Goal: Task Accomplishment & Management: Manage account settings

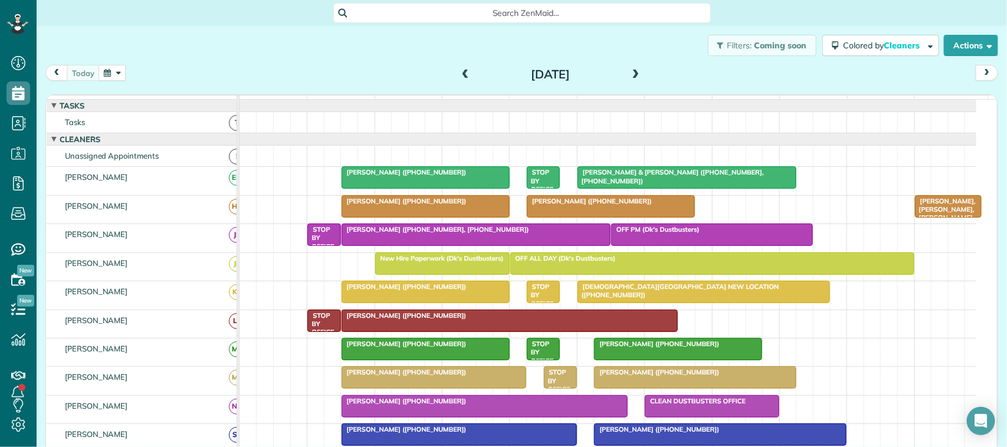
scroll to position [5, 5]
click at [78, 81] on div "[DATE] [DATE]" at bounding box center [521, 76] width 952 height 22
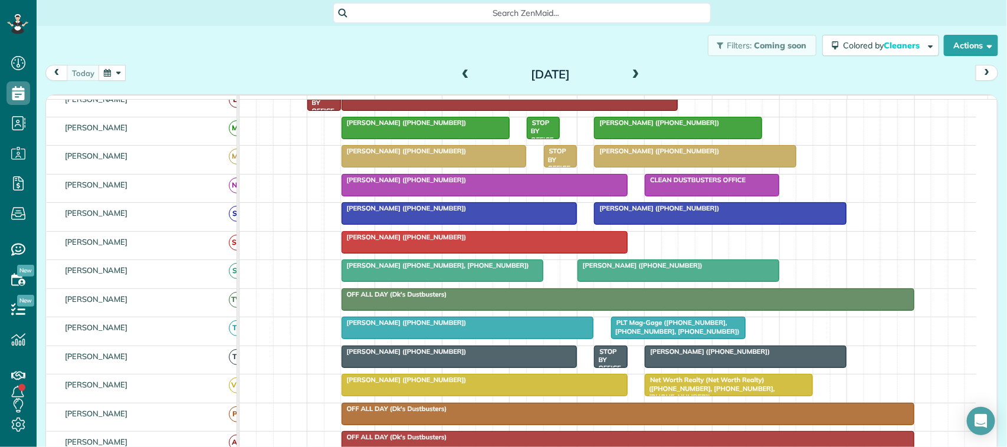
scroll to position [74, 0]
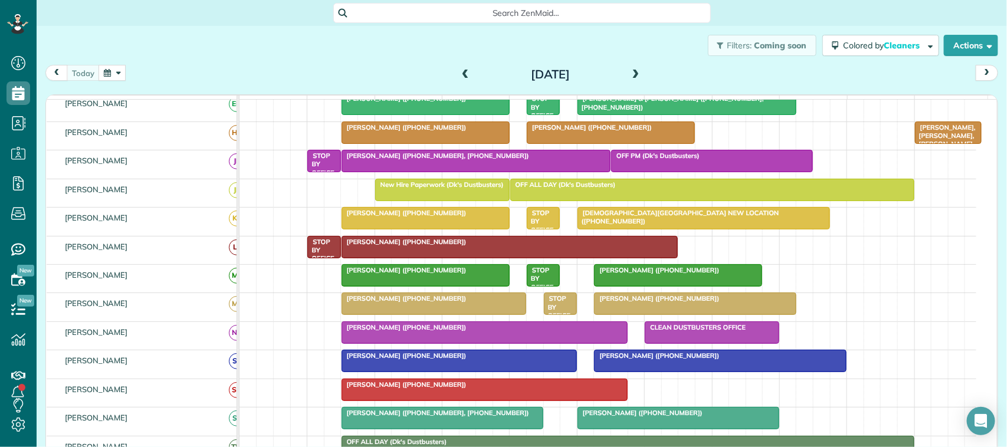
click at [202, 62] on div "Filters: Coming soon Colored by Cleaners Color by Cleaner Color by Team Color b…" at bounding box center [522, 45] width 970 height 39
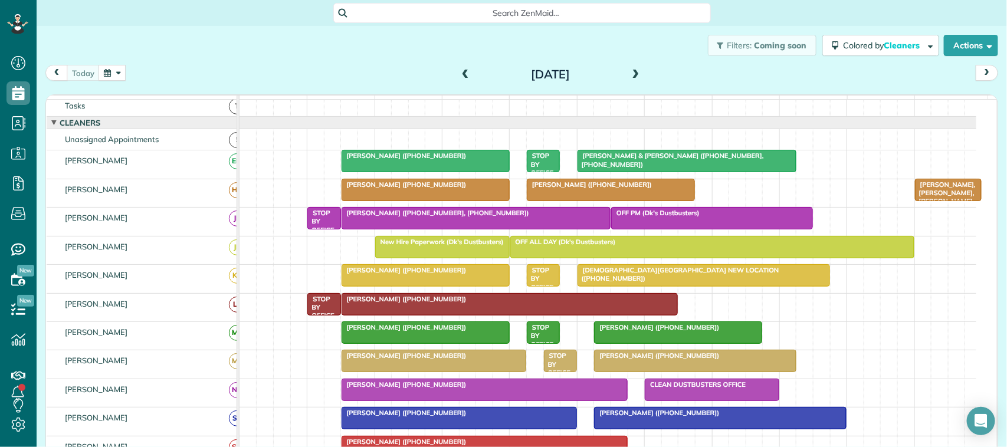
scroll to position [0, 0]
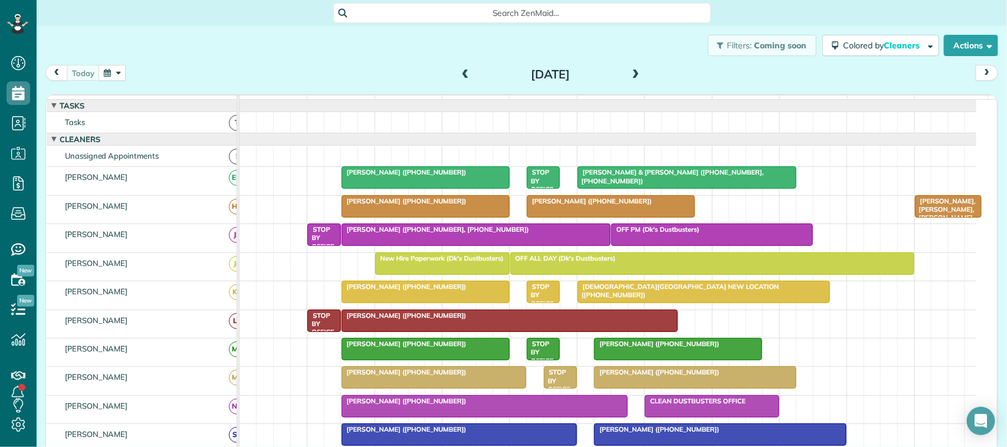
click at [315, 81] on div "[DATE] [DATE]" at bounding box center [521, 76] width 952 height 22
click at [124, 59] on div "Filters: Coming soon Colored by Cleaners Color by Cleaner Color by Team Color b…" at bounding box center [522, 45] width 970 height 39
click at [122, 75] on button "button" at bounding box center [111, 73] width 27 height 16
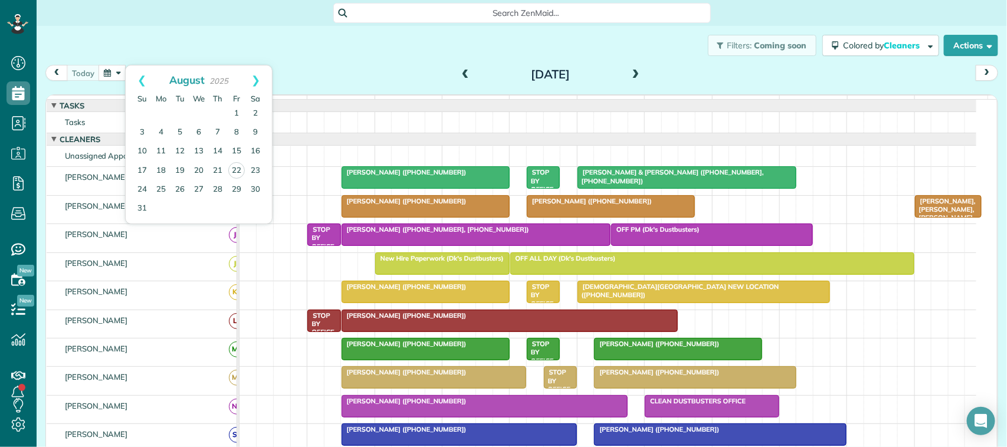
click at [308, 57] on div "Filters: Coming soon Colored by Cleaners Color by Cleaner Color by Team Color b…" at bounding box center [522, 45] width 970 height 39
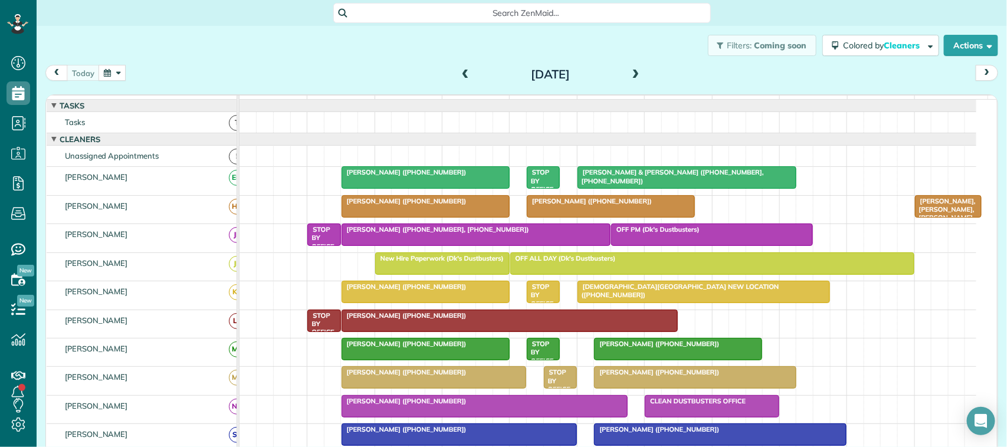
click at [370, 217] on div at bounding box center [425, 206] width 167 height 21
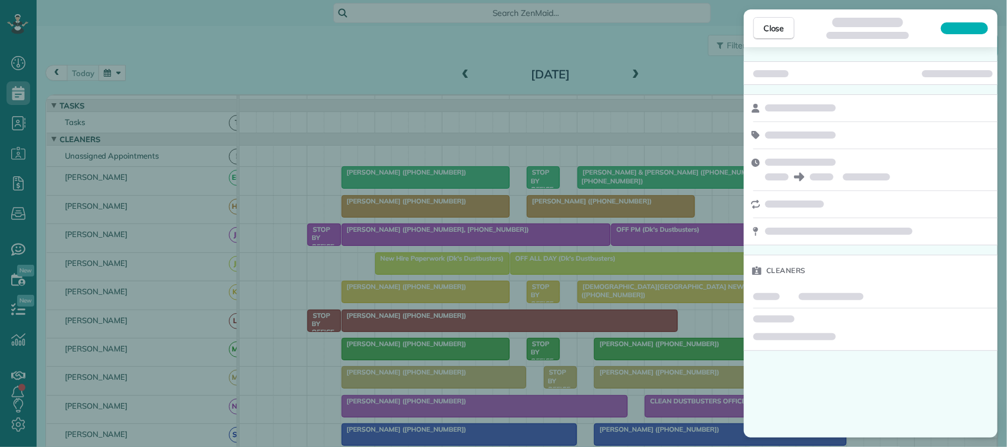
click at [768, 41] on div "Close" at bounding box center [871, 28] width 254 height 38
click at [768, 36] on button "Close" at bounding box center [773, 28] width 41 height 22
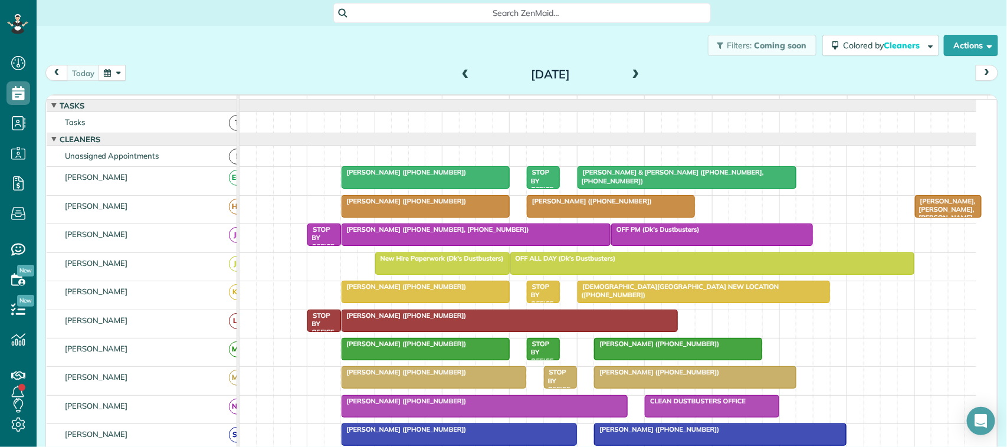
click at [446, 205] on div "[PERSON_NAME] ([PHONE_NUMBER])" at bounding box center [425, 201] width 161 height 8
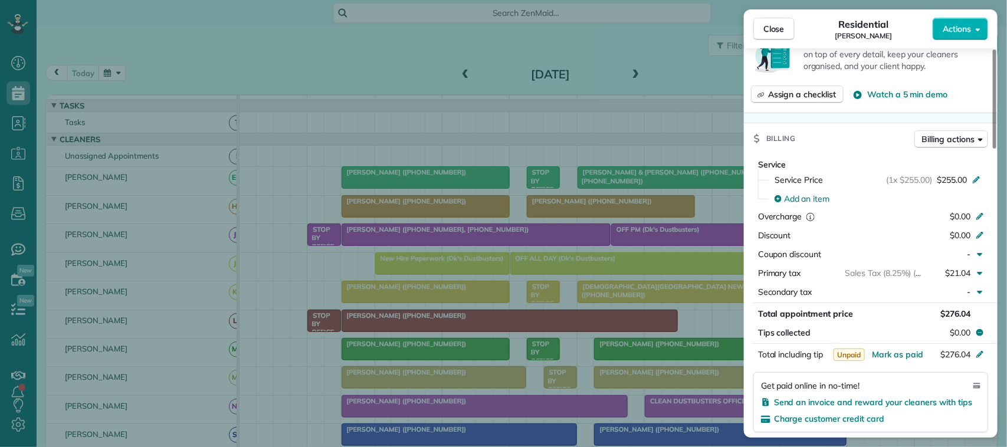
scroll to position [590, 0]
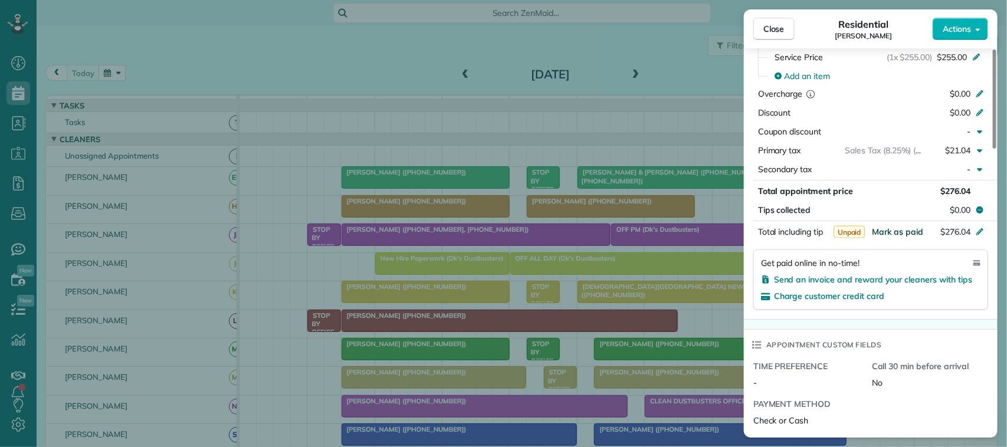
click at [909, 235] on span "Mark as paid" at bounding box center [896, 231] width 51 height 11
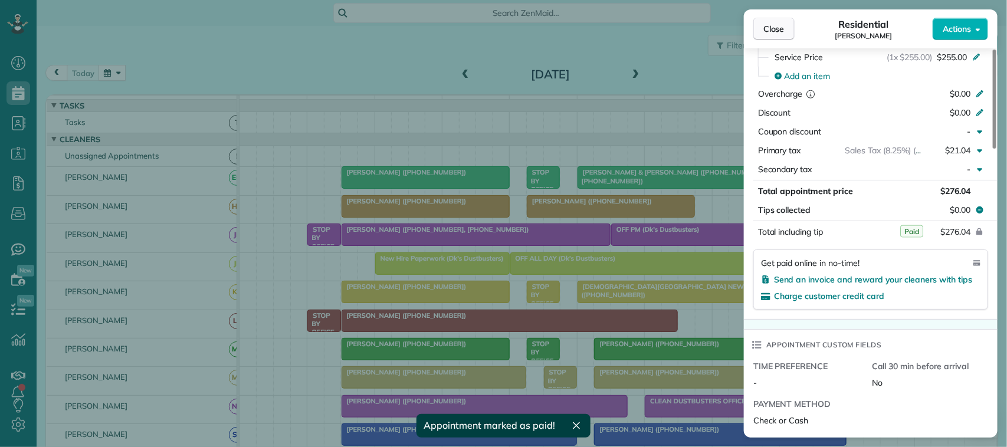
click at [788, 34] on button "Close" at bounding box center [773, 29] width 41 height 22
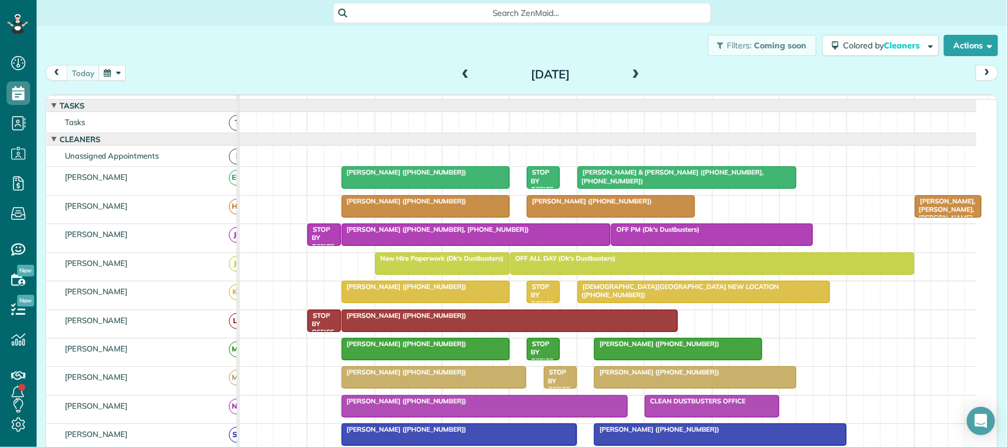
click at [456, 75] on div "[DATE]" at bounding box center [550, 74] width 189 height 19
click at [463, 72] on span at bounding box center [465, 75] width 13 height 11
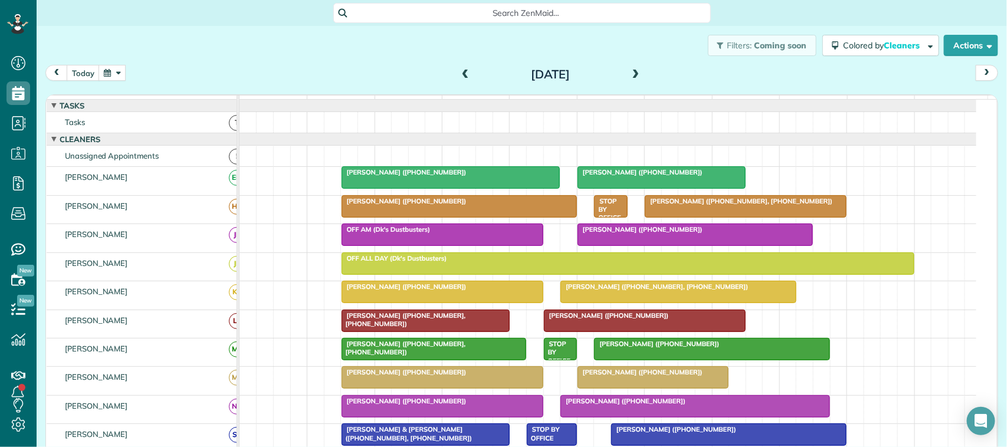
click at [428, 217] on div at bounding box center [459, 206] width 234 height 21
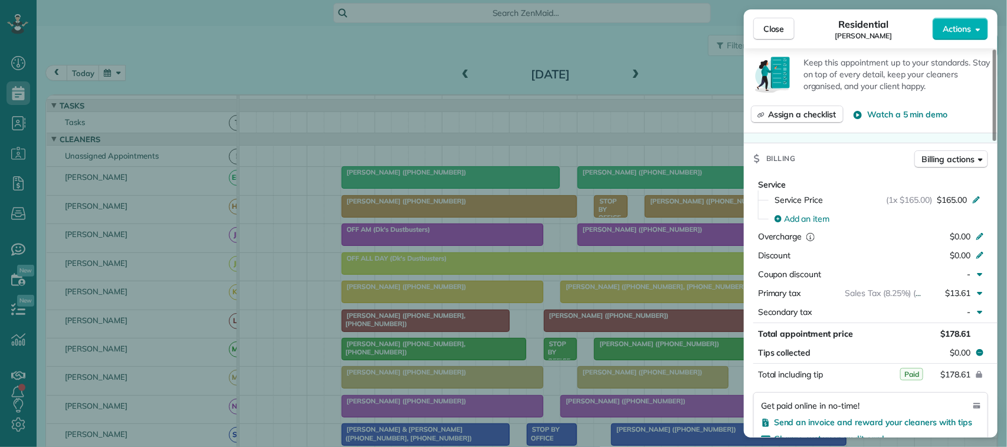
scroll to position [442, 0]
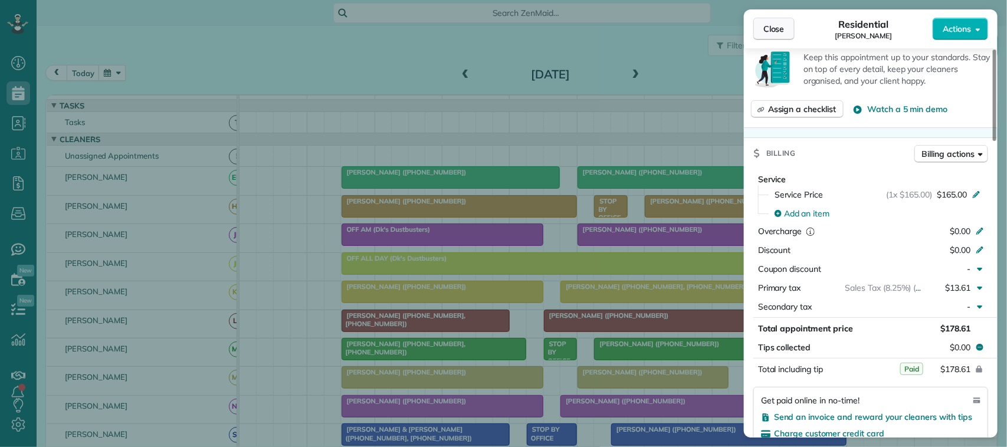
click at [775, 33] on span "Close" at bounding box center [773, 29] width 21 height 12
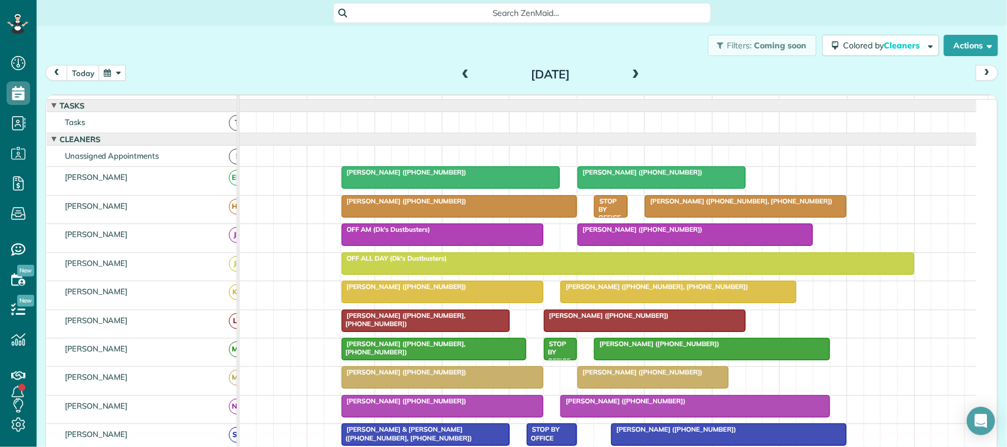
scroll to position [74, 0]
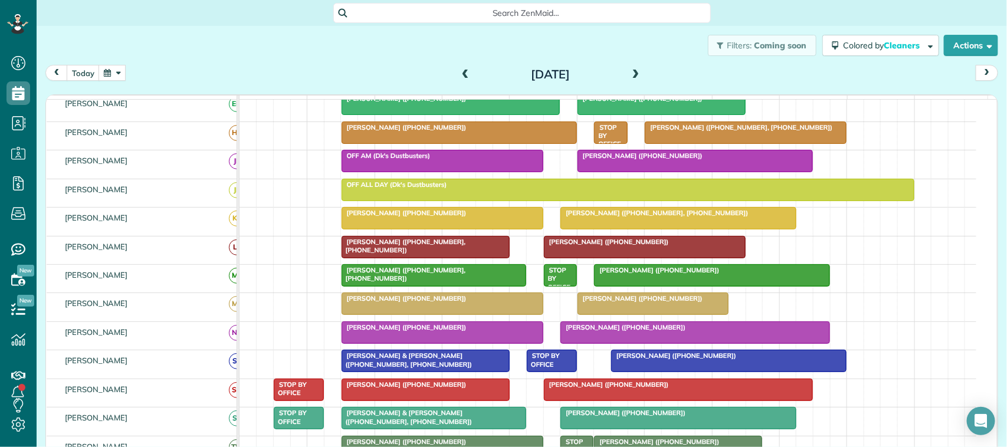
click at [601, 229] on div at bounding box center [678, 218] width 234 height 21
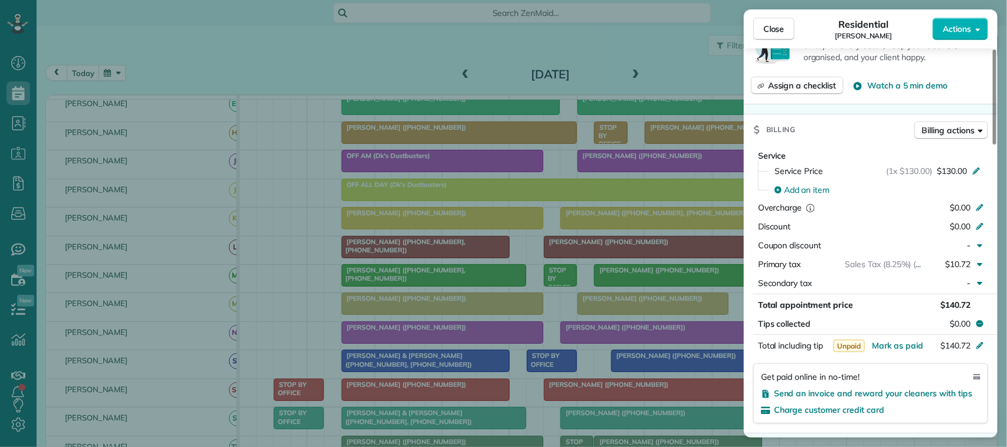
scroll to position [516, 0]
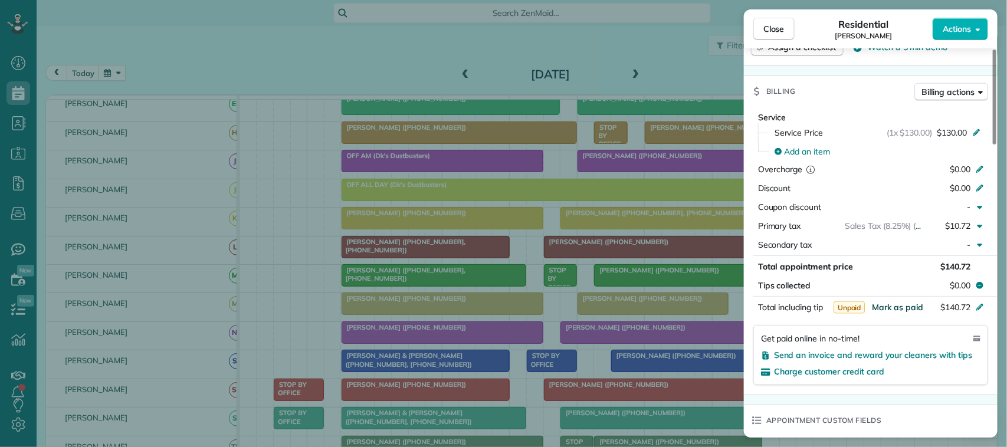
click at [903, 313] on span "Mark as paid" at bounding box center [896, 307] width 51 height 11
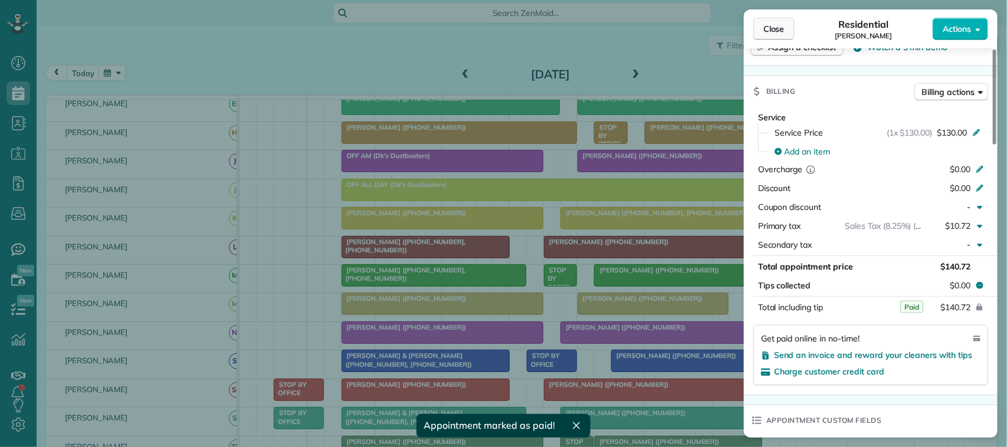
click at [771, 34] on span "Close" at bounding box center [773, 29] width 21 height 12
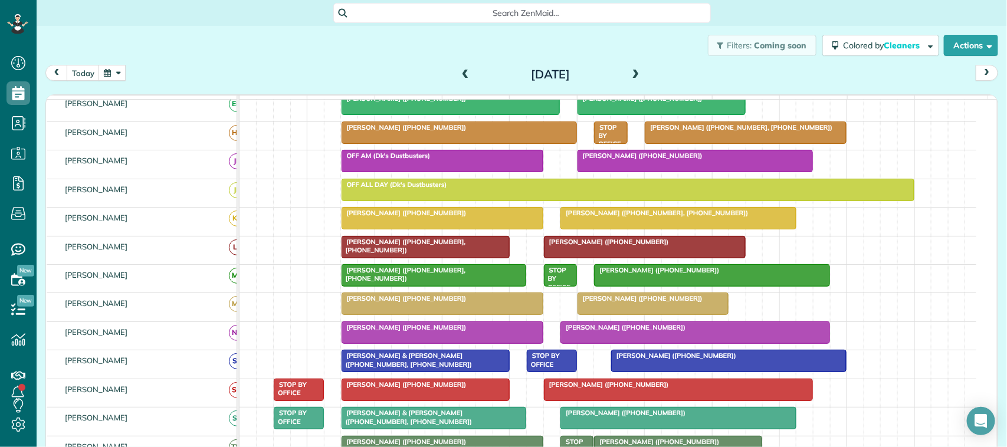
click at [456, 74] on div "[DATE]" at bounding box center [550, 74] width 189 height 19
click at [459, 74] on span at bounding box center [465, 75] width 13 height 11
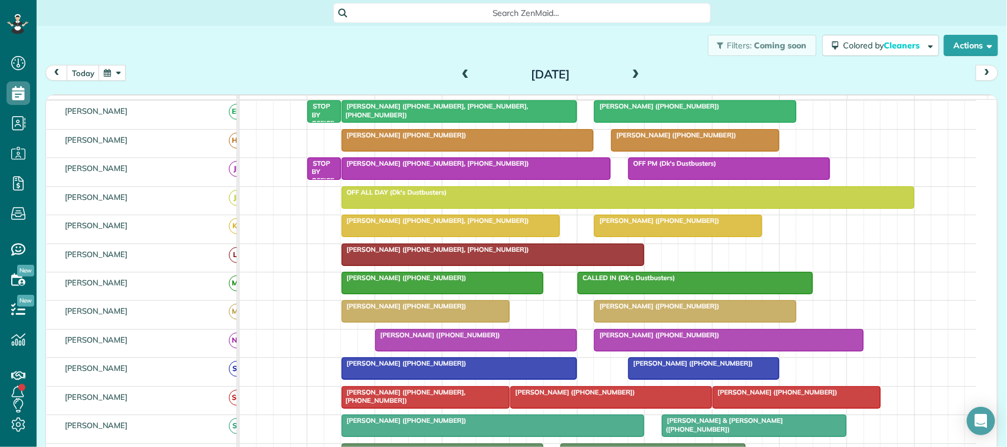
click at [690, 225] on span "[PERSON_NAME] ([PHONE_NUMBER])" at bounding box center [656, 220] width 126 height 8
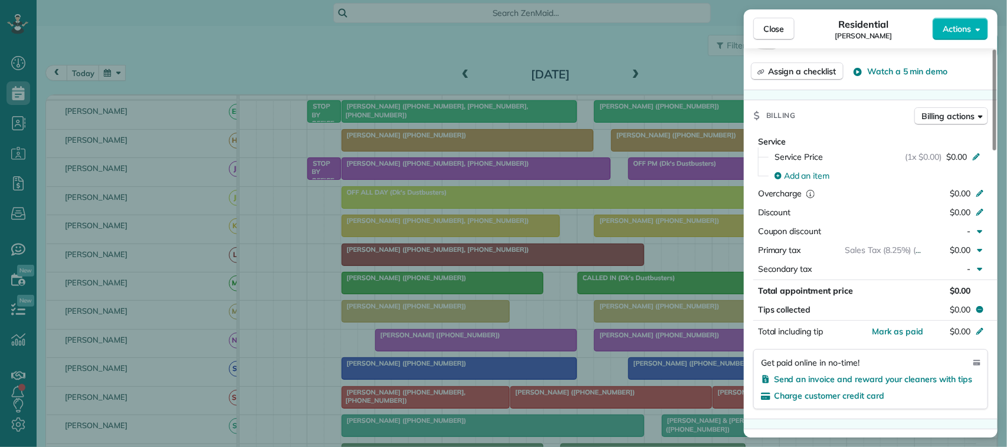
scroll to position [516, 0]
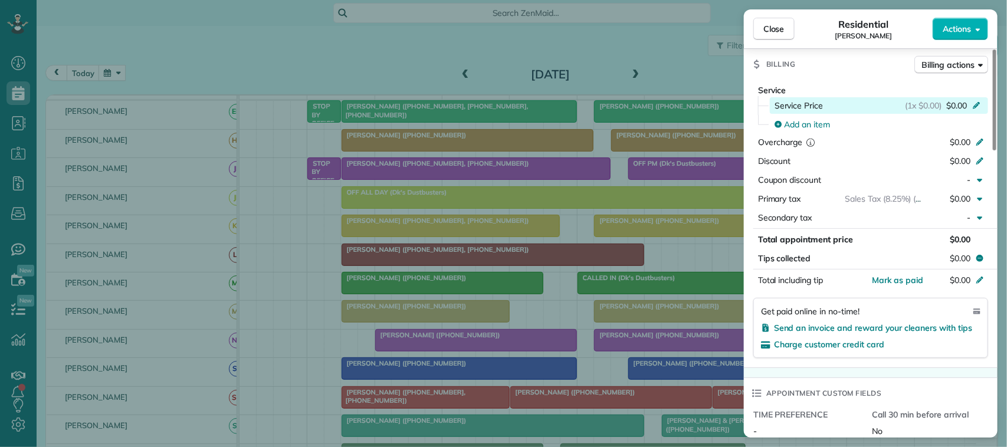
click at [956, 106] on span "$0.00" at bounding box center [956, 106] width 21 height 12
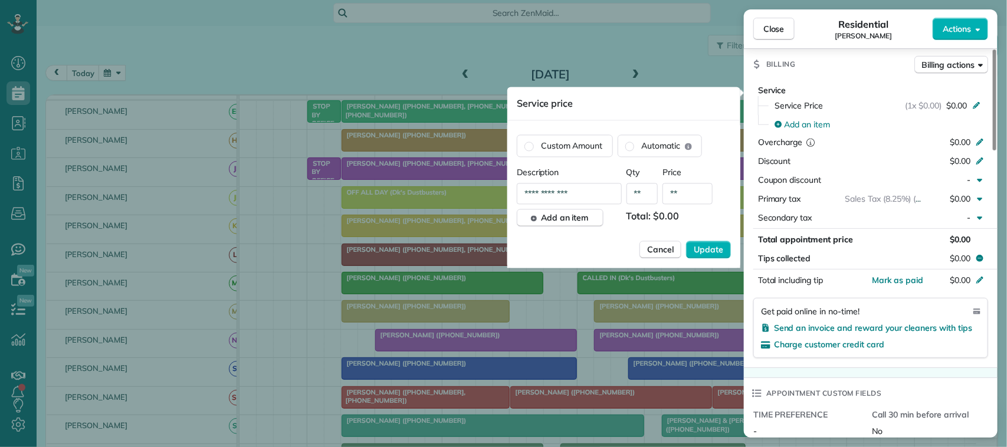
click at [689, 195] on input "**" at bounding box center [687, 193] width 50 height 21
click at [680, 190] on input "*****" at bounding box center [687, 193] width 50 height 21
type input "****"
click at [696, 255] on span "Update" at bounding box center [707, 250] width 29 height 12
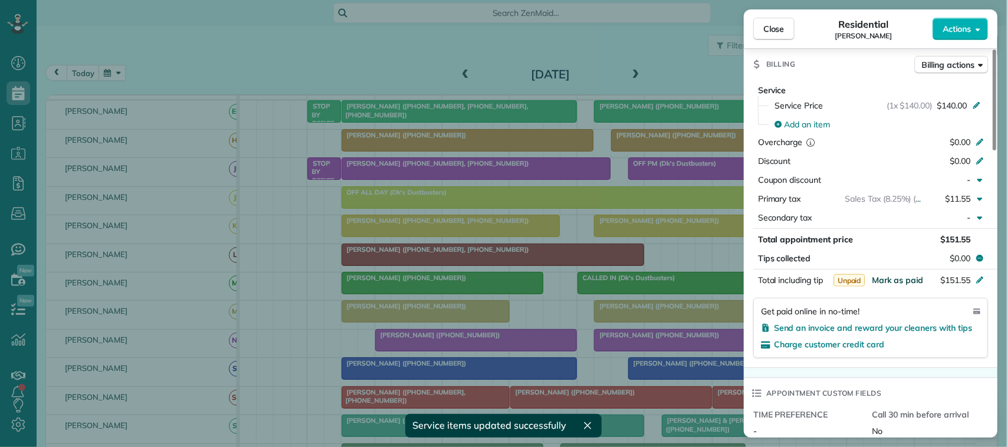
click at [903, 282] on span "Mark as paid" at bounding box center [896, 280] width 51 height 11
click at [768, 28] on span "Close" at bounding box center [773, 29] width 21 height 12
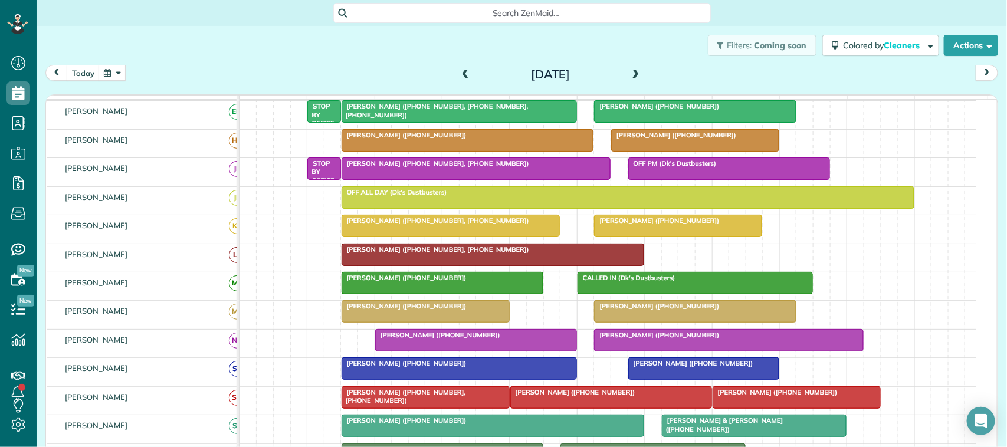
click at [490, 236] on div at bounding box center [451, 225] width 218 height 21
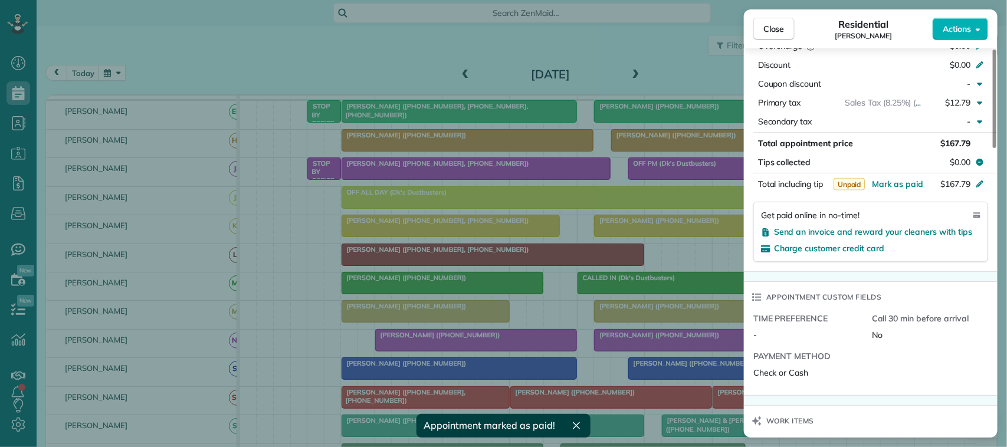
scroll to position [663, 0]
click at [906, 177] on span "Mark as paid" at bounding box center [896, 182] width 51 height 11
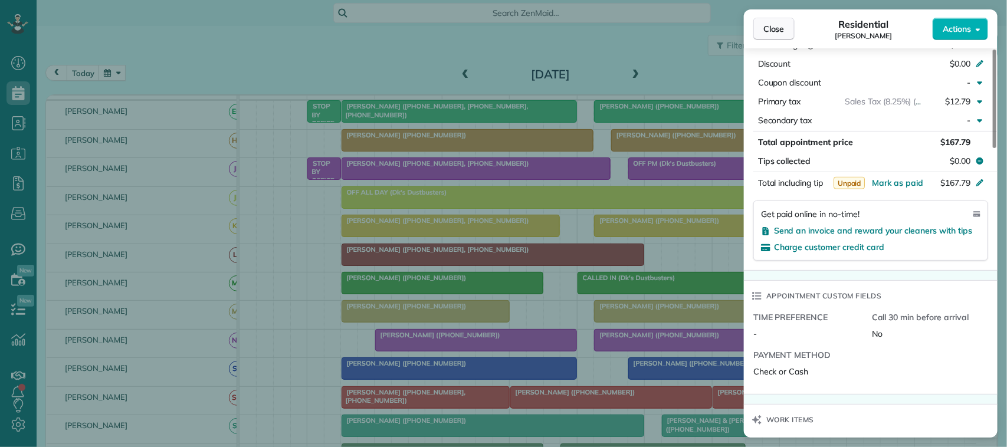
click at [770, 22] on button "Close" at bounding box center [773, 29] width 41 height 22
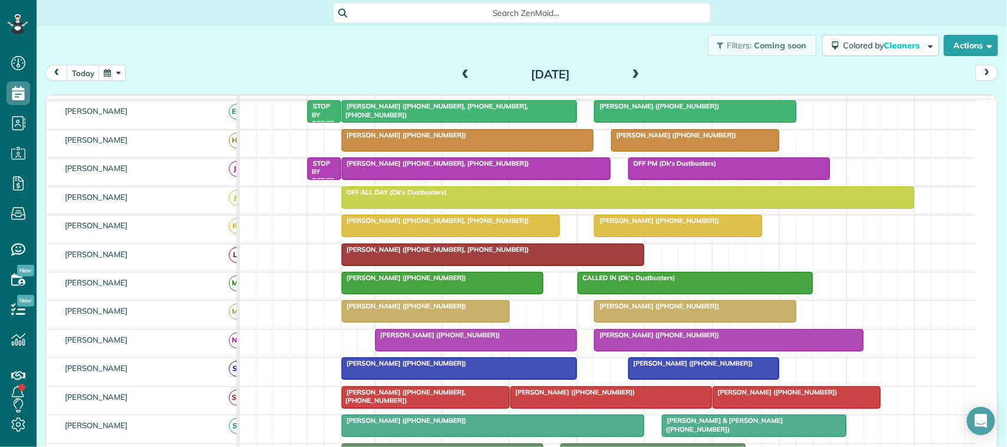
click at [459, 75] on span at bounding box center [465, 75] width 13 height 11
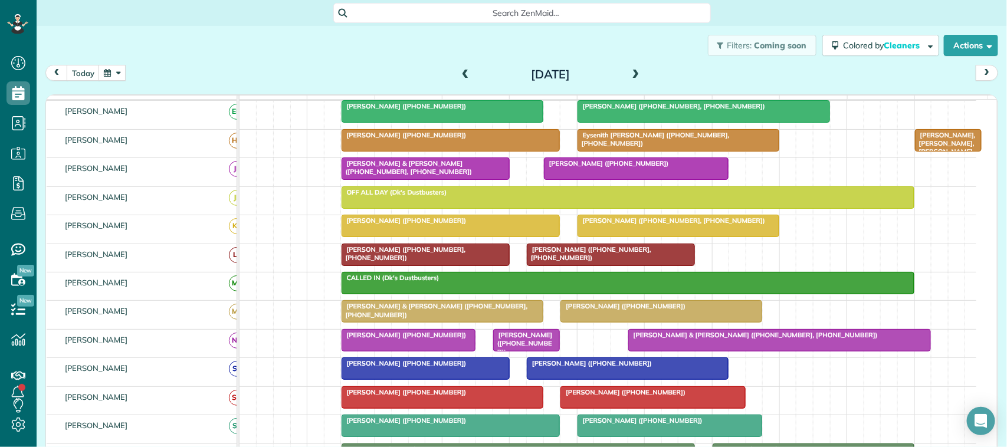
click at [607, 236] on div at bounding box center [678, 225] width 200 height 21
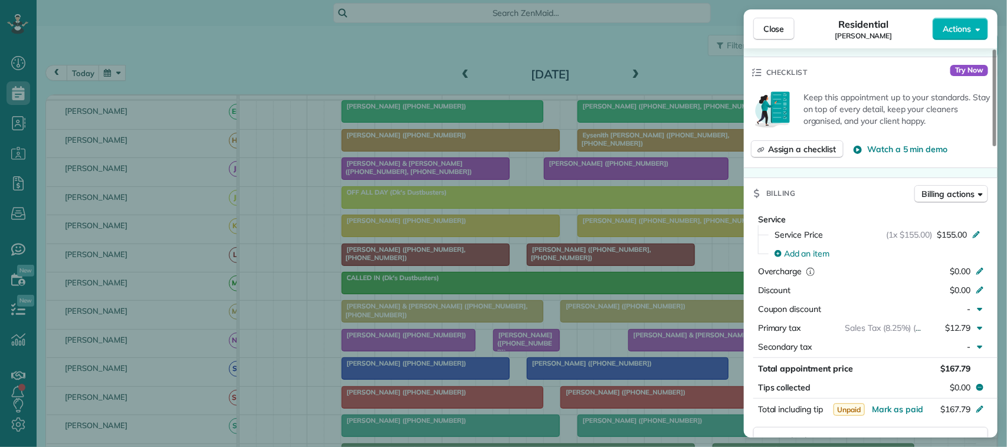
scroll to position [442, 0]
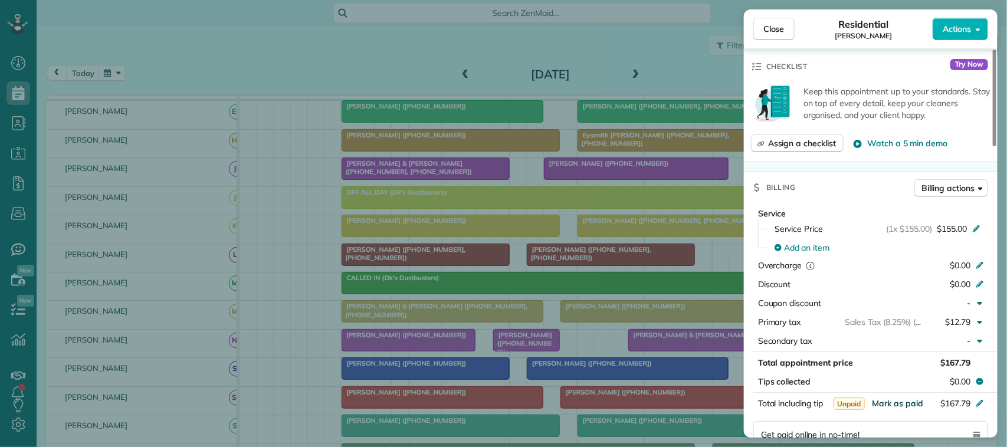
click at [895, 405] on span "Mark as paid" at bounding box center [896, 403] width 51 height 11
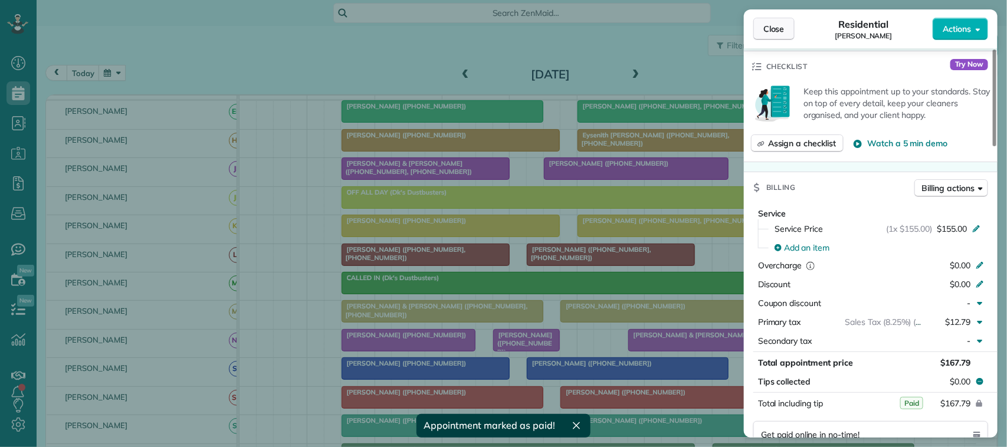
click at [774, 31] on span "Close" at bounding box center [773, 29] width 21 height 12
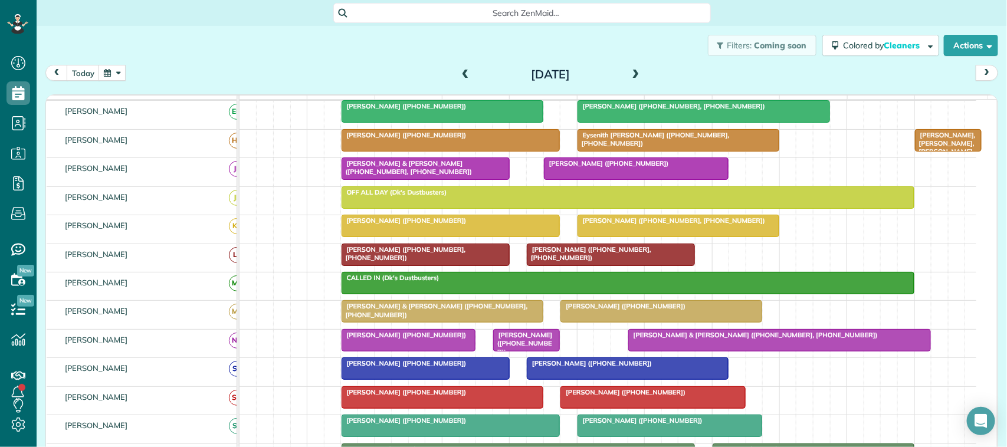
click at [514, 236] on div at bounding box center [451, 225] width 218 height 21
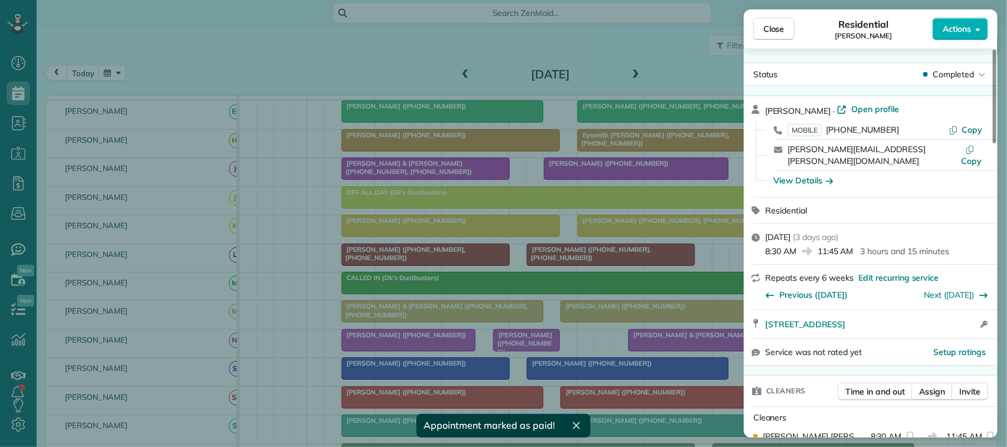
click at [771, 30] on span "Close" at bounding box center [773, 29] width 21 height 12
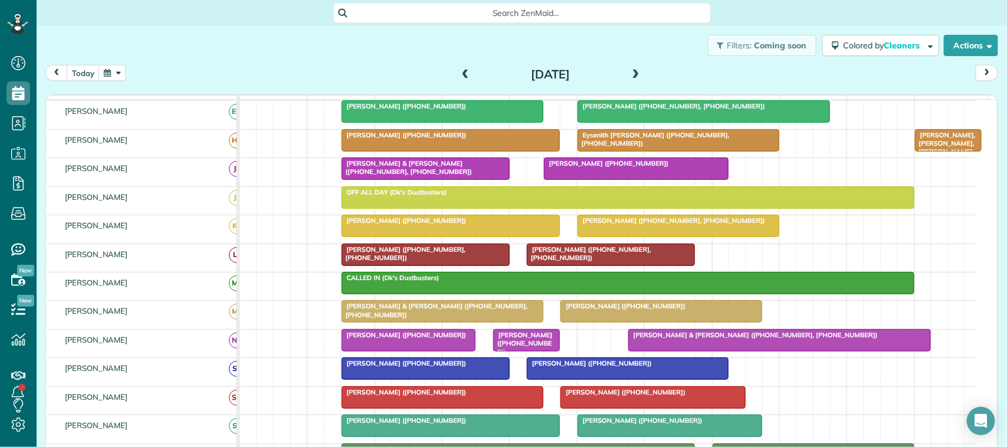
click at [461, 72] on span at bounding box center [465, 75] width 13 height 11
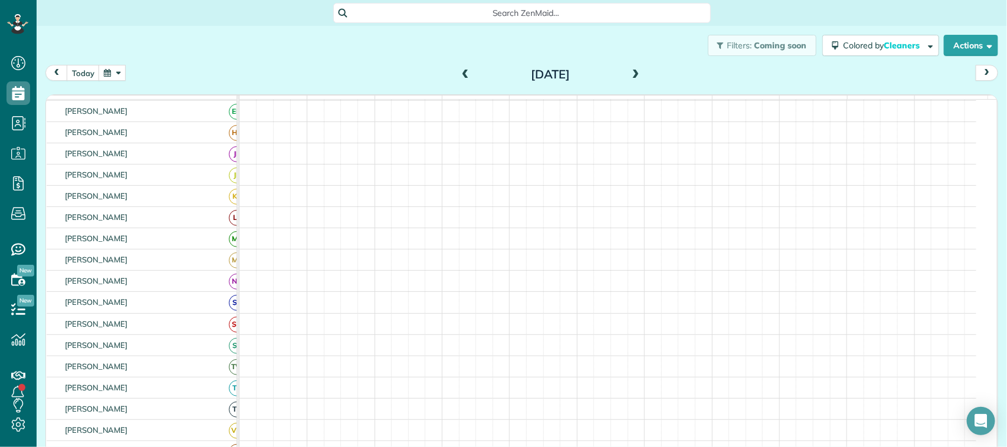
scroll to position [74, 0]
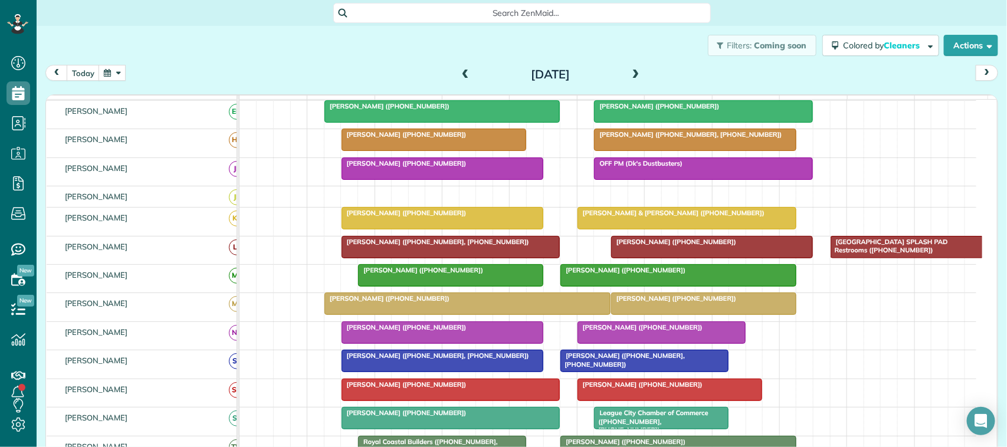
click at [609, 229] on div at bounding box center [687, 218] width 218 height 21
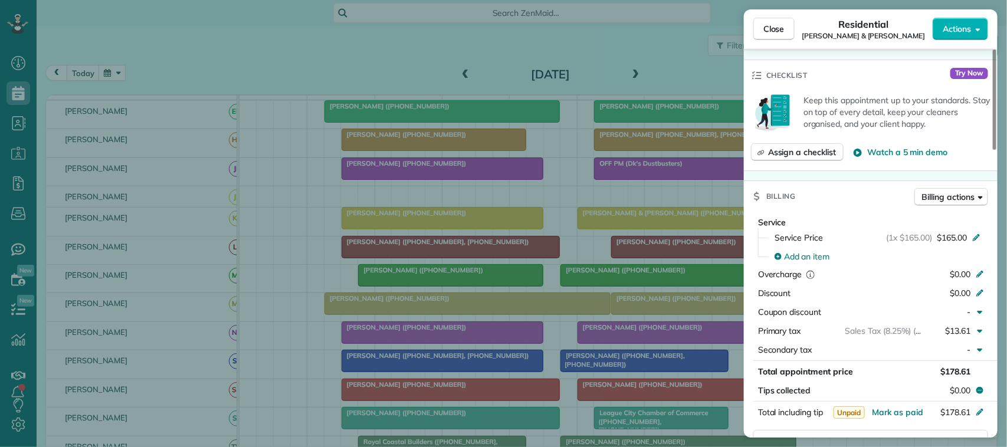
scroll to position [442, 0]
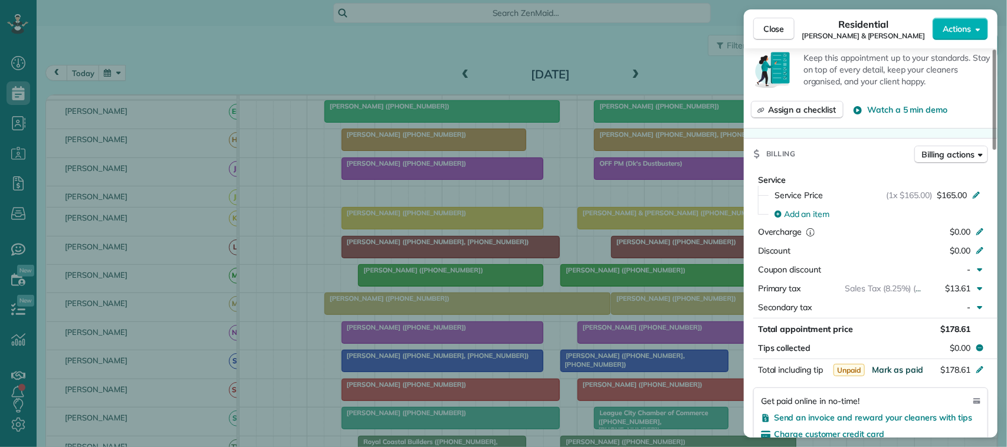
click at [912, 364] on span "Mark as paid" at bounding box center [896, 369] width 51 height 11
click at [777, 25] on span "Close" at bounding box center [773, 29] width 21 height 12
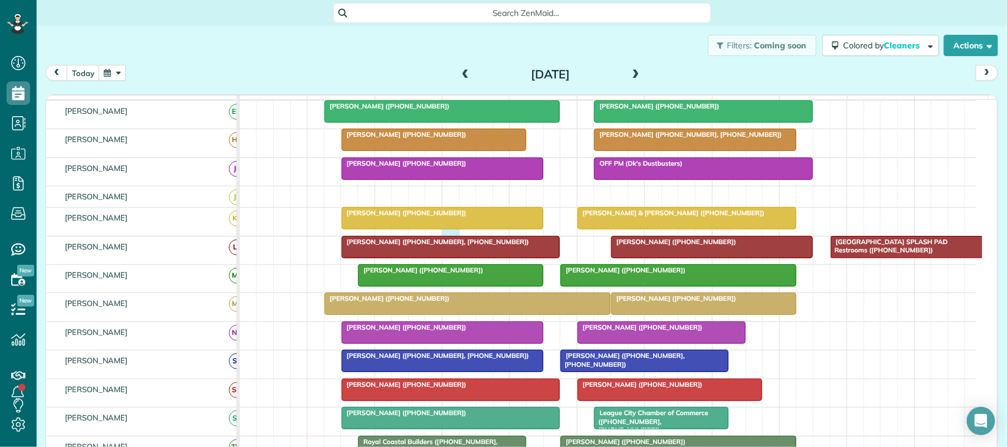
click at [448, 235] on div "[PERSON_NAME] ([PHONE_NUMBER]) [PERSON_NAME] & [PERSON_NAME] ([PHONE_NUMBER])" at bounding box center [607, 222] width 736 height 28
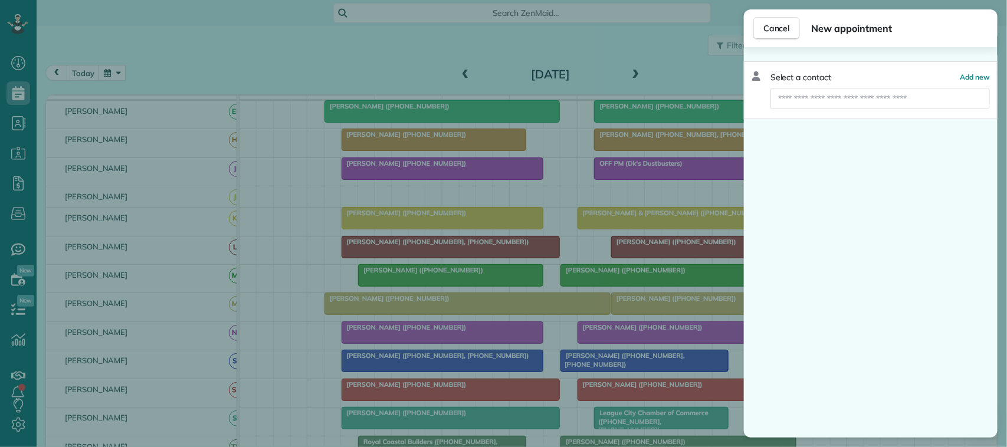
click at [450, 237] on div "Cancel New appointment Select a contact Add new" at bounding box center [503, 223] width 1007 height 447
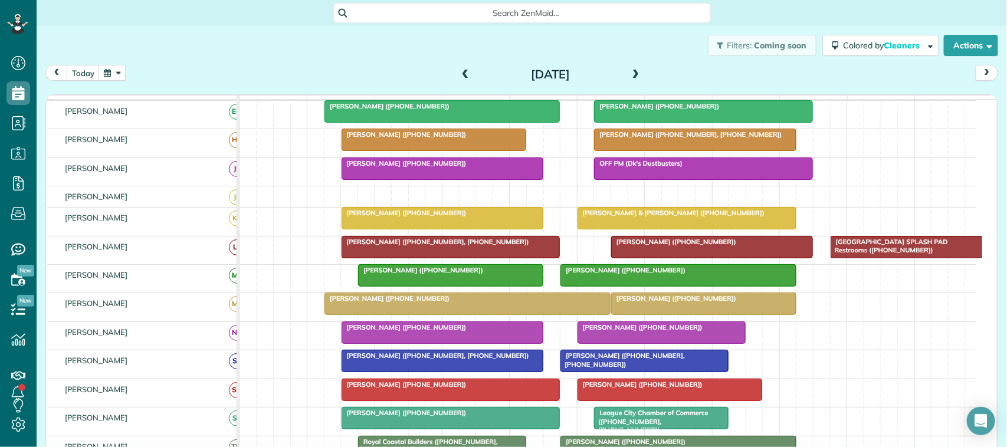
click at [497, 217] on div "[PERSON_NAME] ([PHONE_NUMBER])" at bounding box center [442, 213] width 195 height 8
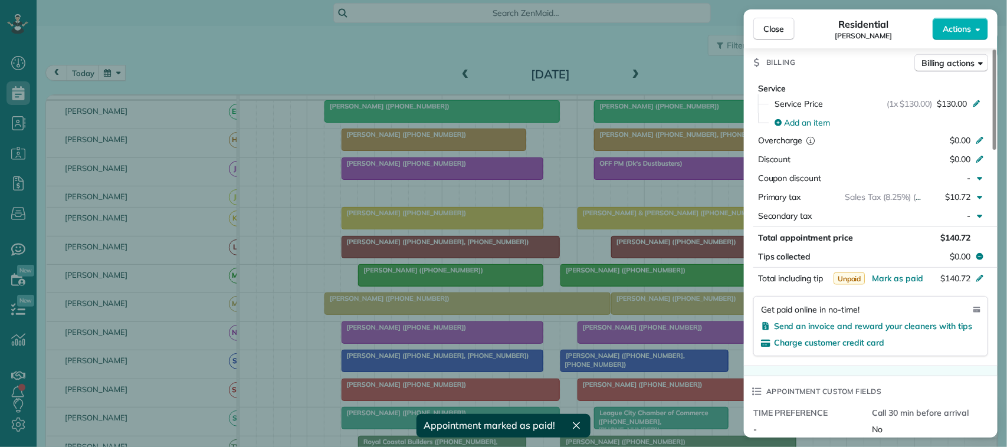
scroll to position [664, 0]
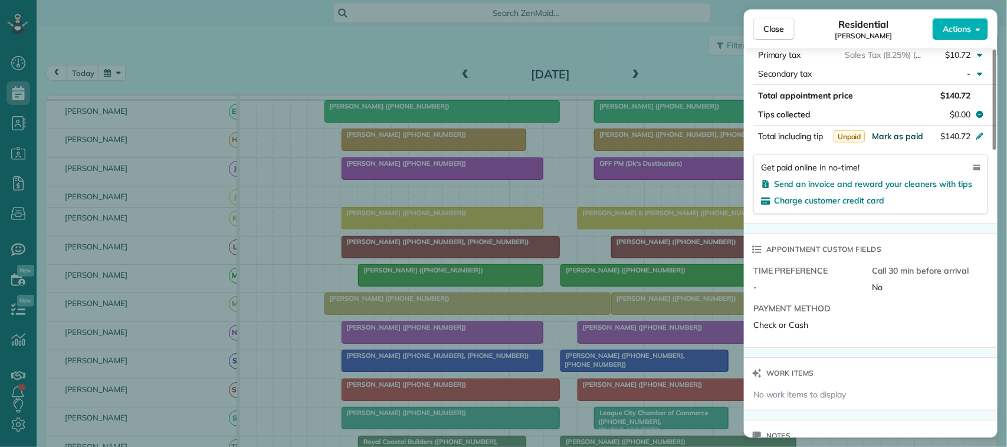
click at [888, 142] on span "Mark as paid" at bounding box center [896, 136] width 51 height 11
click at [787, 30] on button "Close" at bounding box center [773, 29] width 41 height 22
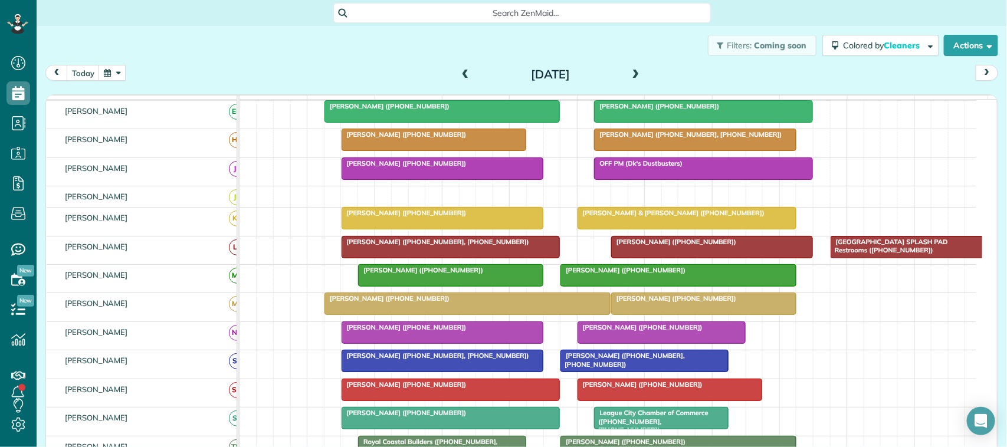
click at [459, 72] on span at bounding box center [465, 75] width 13 height 11
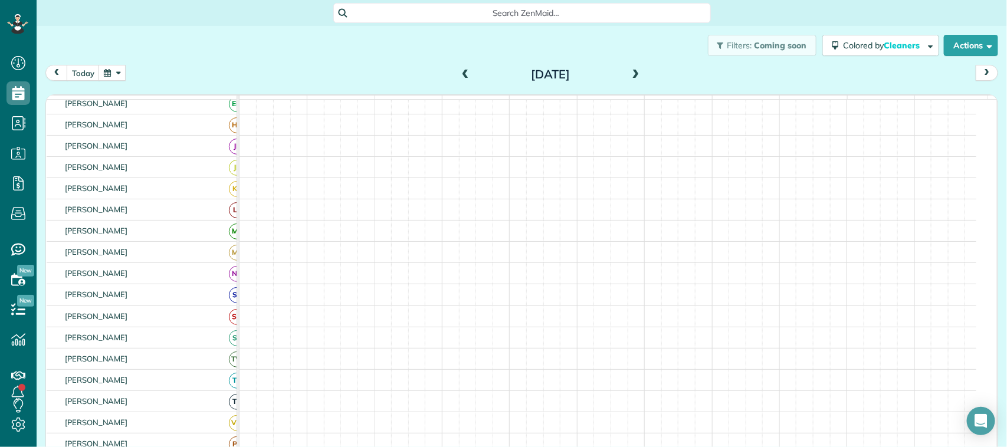
scroll to position [66, 0]
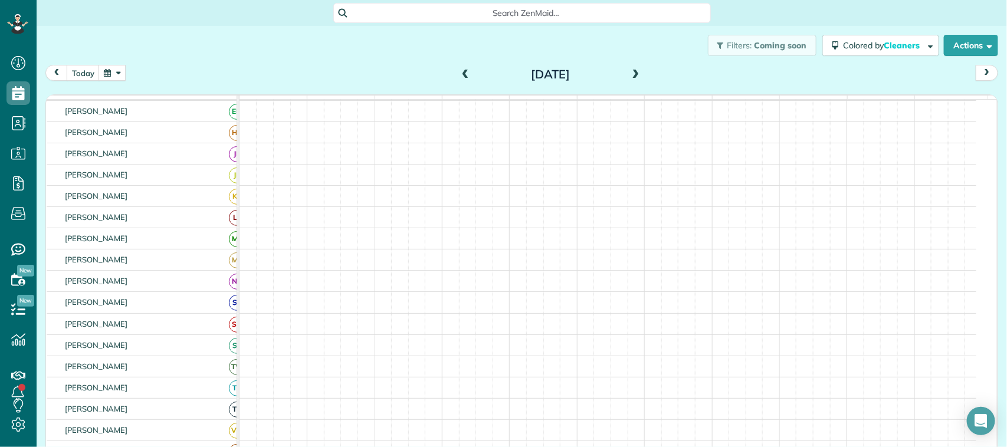
click at [459, 72] on span at bounding box center [465, 75] width 13 height 11
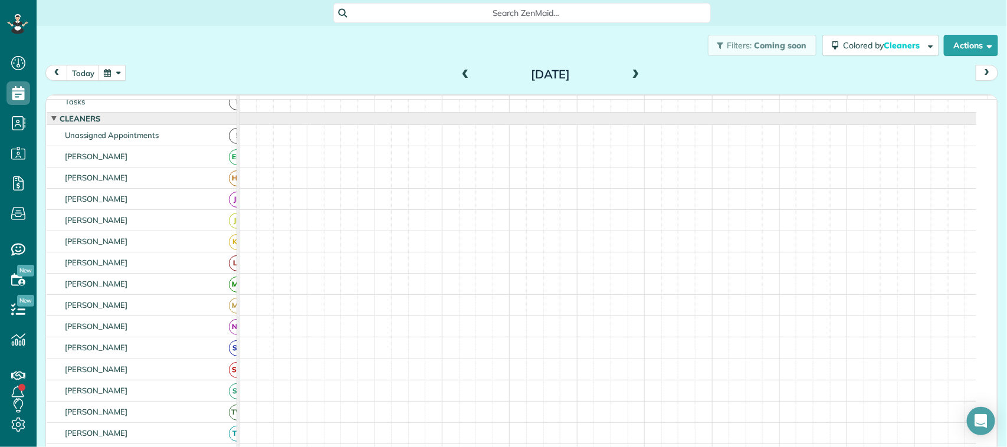
scroll to position [0, 0]
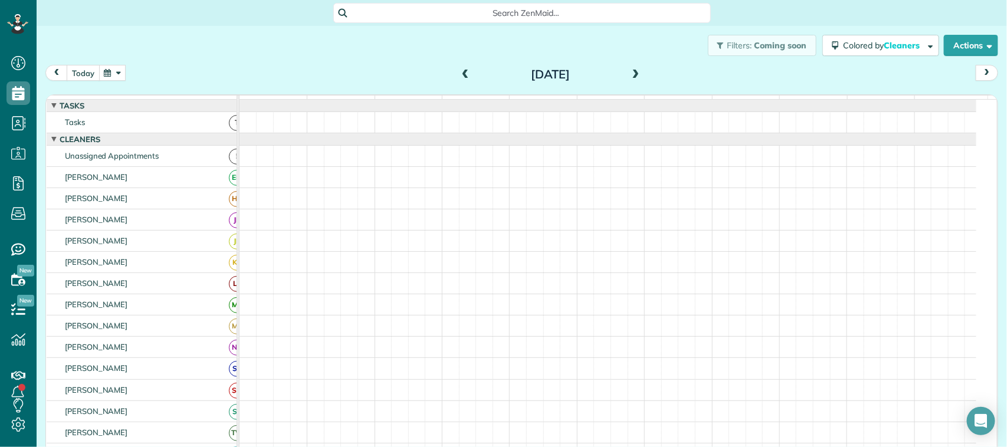
click at [88, 78] on button "today" at bounding box center [83, 73] width 33 height 16
click at [238, 89] on div "[DATE] [DATE] function(groupId) { return _("Cleaners"); } 7am 8am 9am 10am 11am…" at bounding box center [521, 246] width 952 height 363
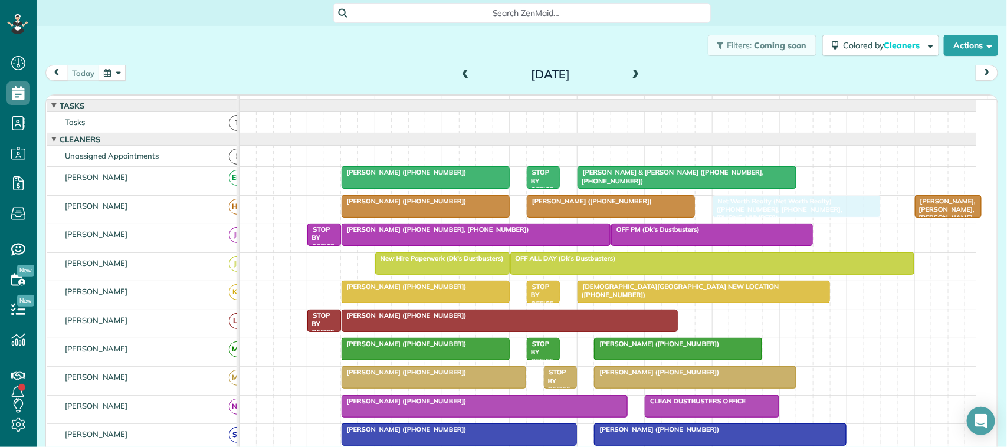
drag, startPoint x: 693, startPoint y: 399, endPoint x: 762, endPoint y: 219, distance: 192.6
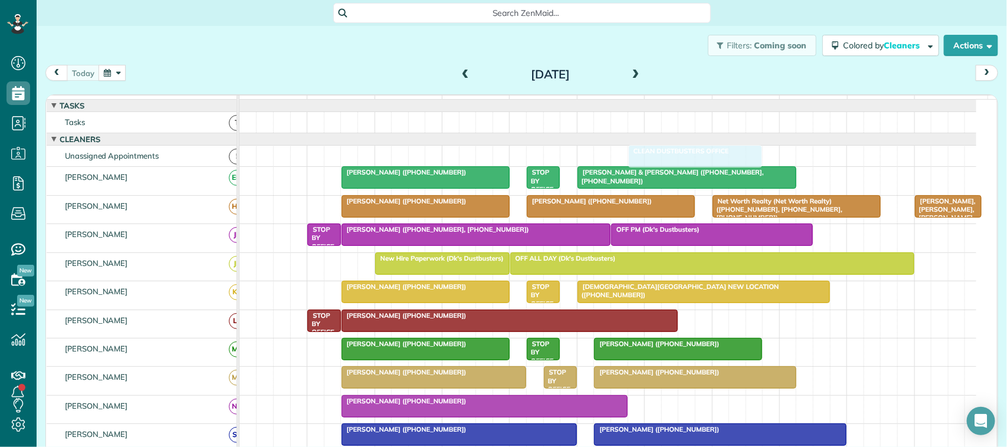
drag, startPoint x: 699, startPoint y: 346, endPoint x: 686, endPoint y: 173, distance: 173.9
